Goal: Navigation & Orientation: Find specific page/section

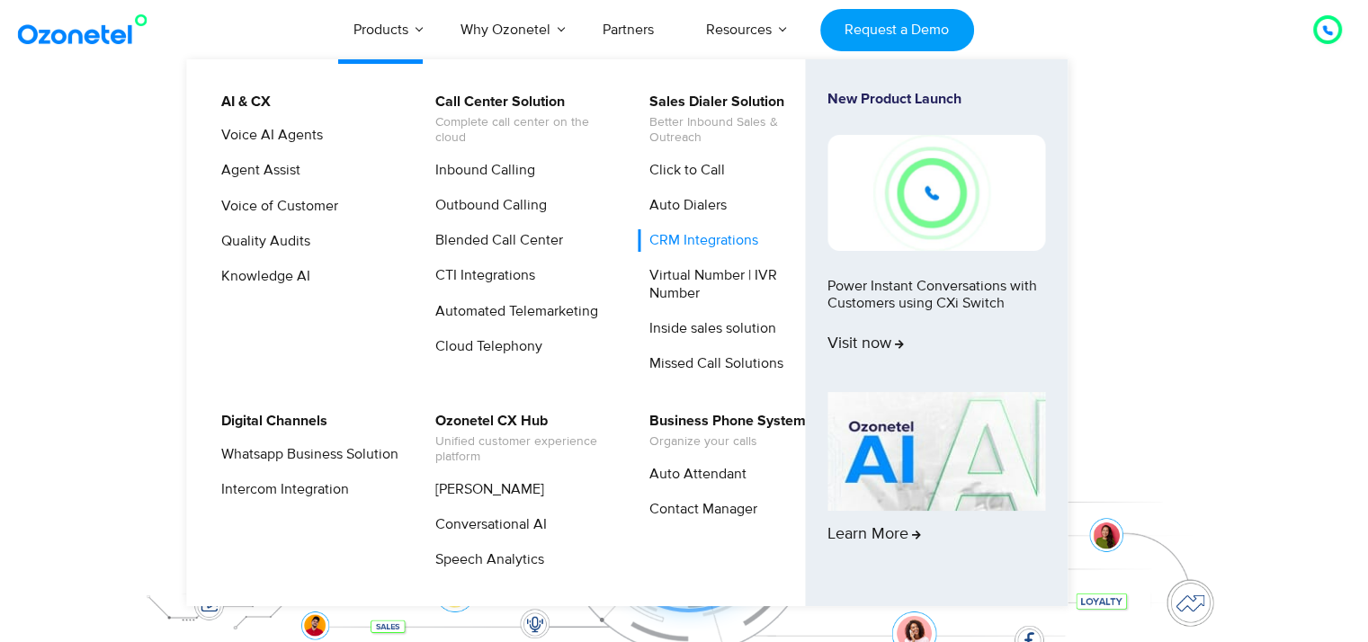
click at [713, 239] on link "CRM Integrations" at bounding box center [699, 240] width 123 height 22
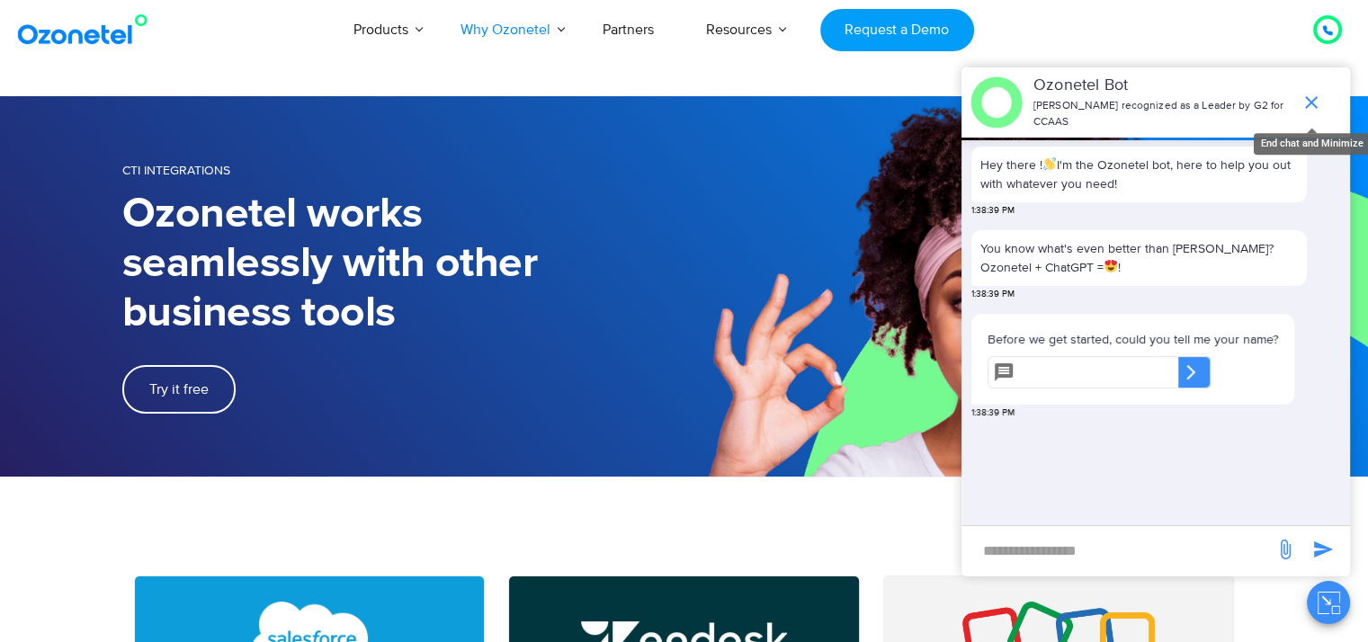
click at [1306, 97] on icon "end chat or minimize" at bounding box center [1312, 103] width 22 height 22
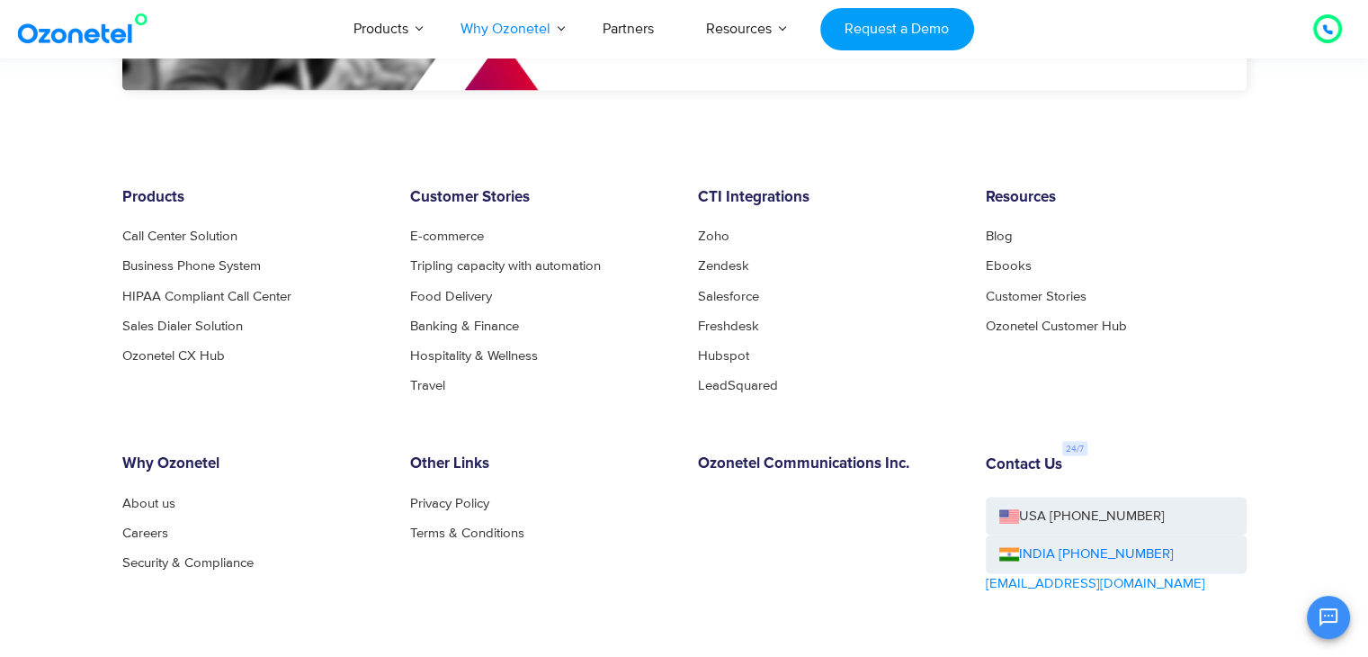
scroll to position [3309, 0]
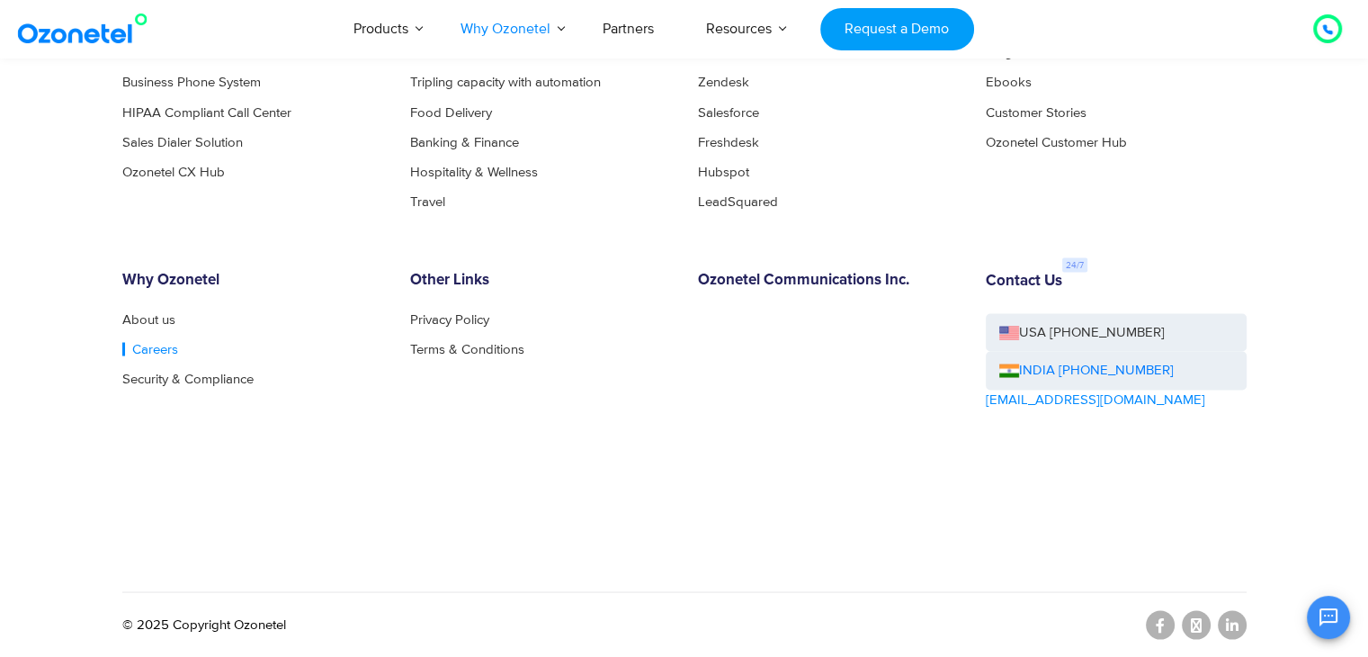
click at [155, 349] on link "Careers" at bounding box center [150, 348] width 56 height 13
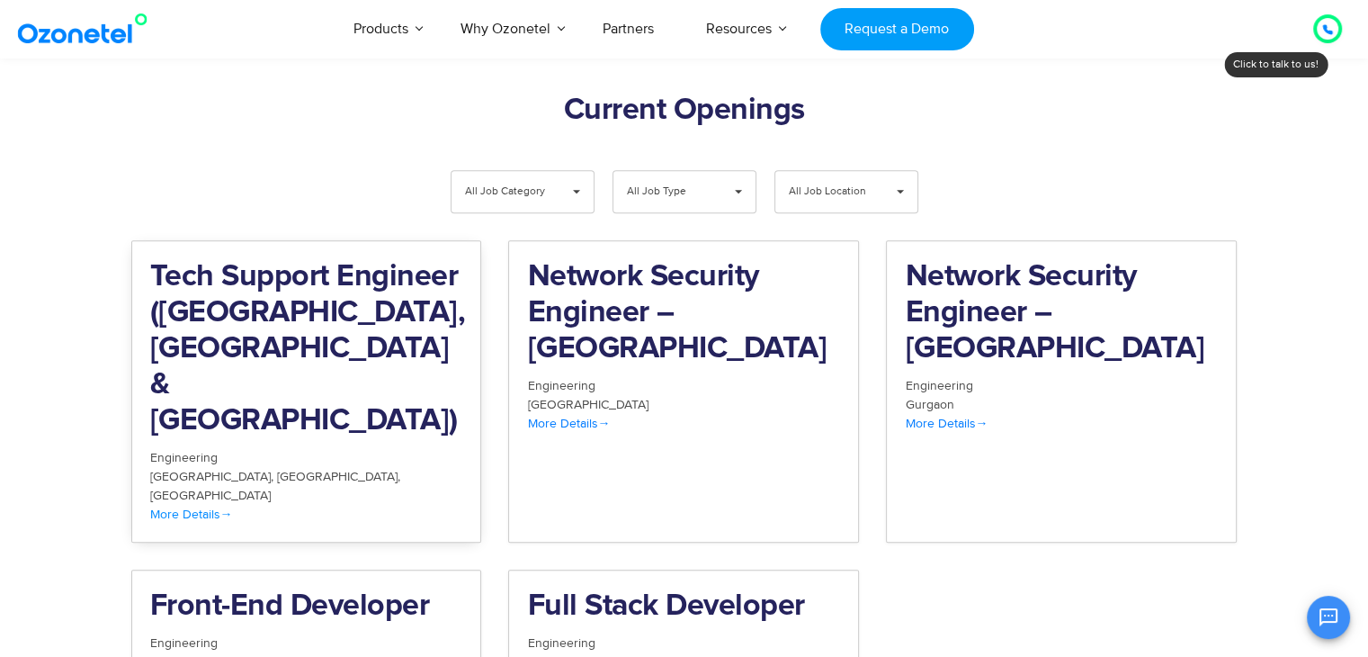
scroll to position [1799, 0]
